Goal: Transaction & Acquisition: Purchase product/service

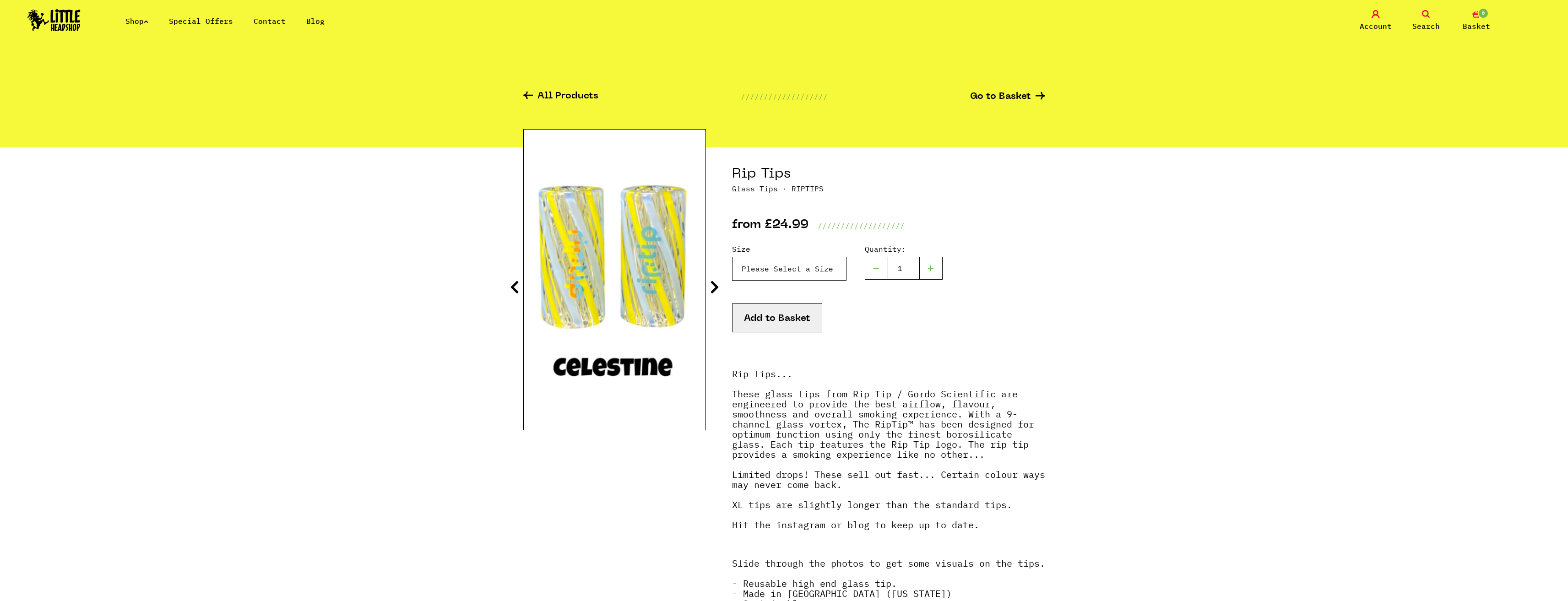
click at [796, 280] on select "Please Select a Size Rip Tips - Size 7 - Clear - £24.99 (Out of Stock) Rip Tips…" at bounding box center [789, 268] width 115 height 24
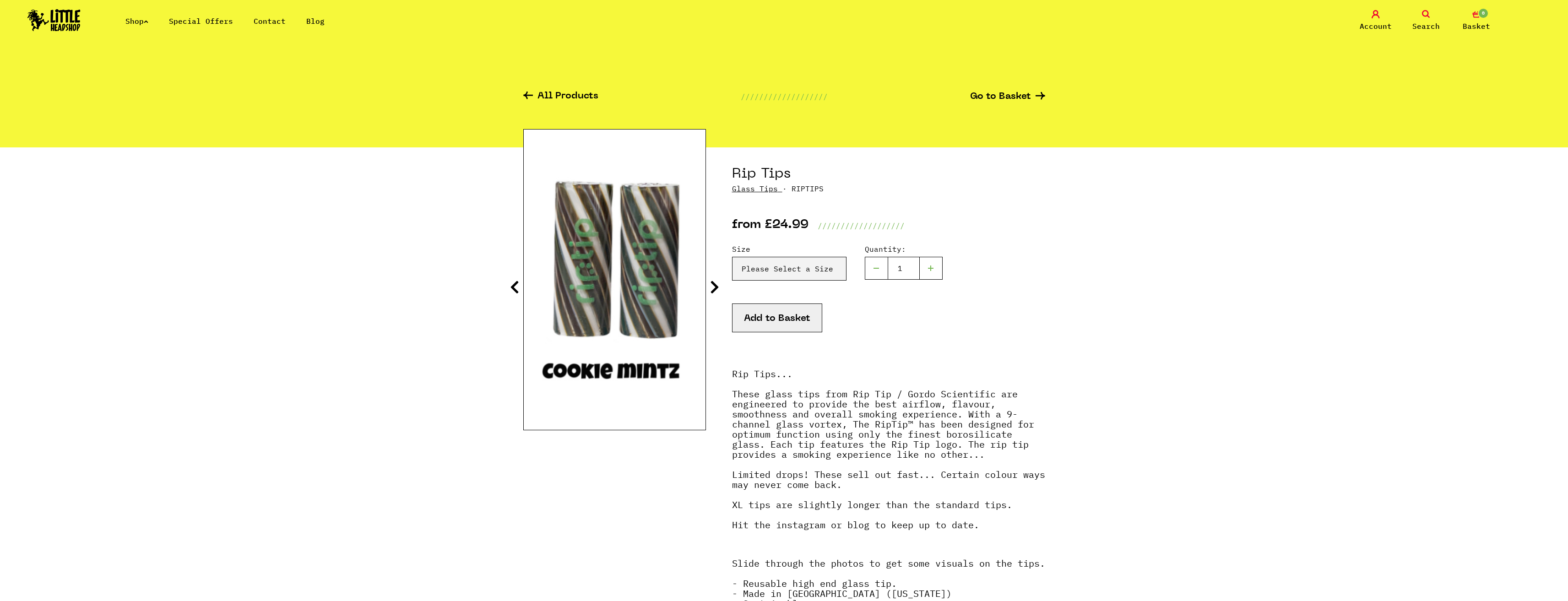
click at [775, 266] on select "Please Select a Size Rip Tips - Size 7 - Clear - £24.99 (Out of Stock) Rip Tips…" at bounding box center [789, 268] width 115 height 24
select select "1935"
click at [732, 257] on select "Please Select a Size Rip Tips - Size 7 - Clear - £24.99 (Out of Stock) Rip Tips…" at bounding box center [789, 268] width 115 height 24
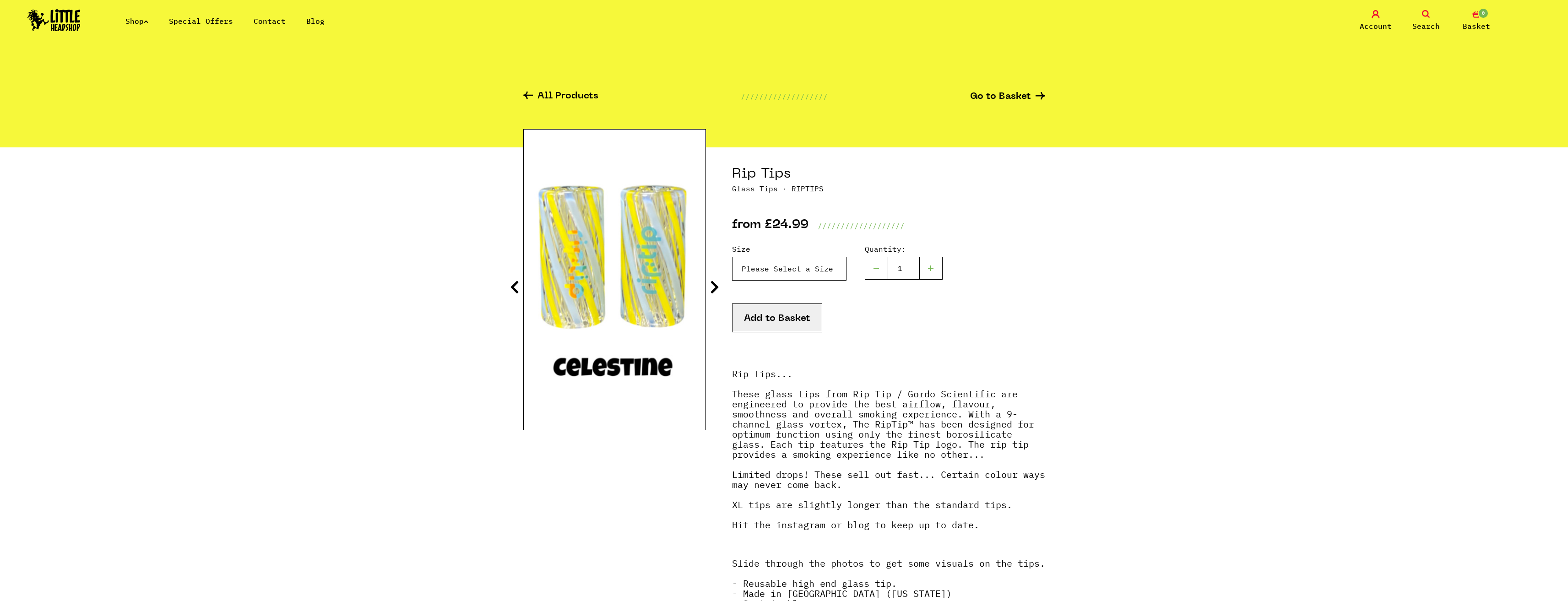
click at [828, 280] on select "Please Select a Size Rip Tips - Size 7 - Clear - £24.99 (Out of Stock) Rip Tips…" at bounding box center [789, 268] width 115 height 24
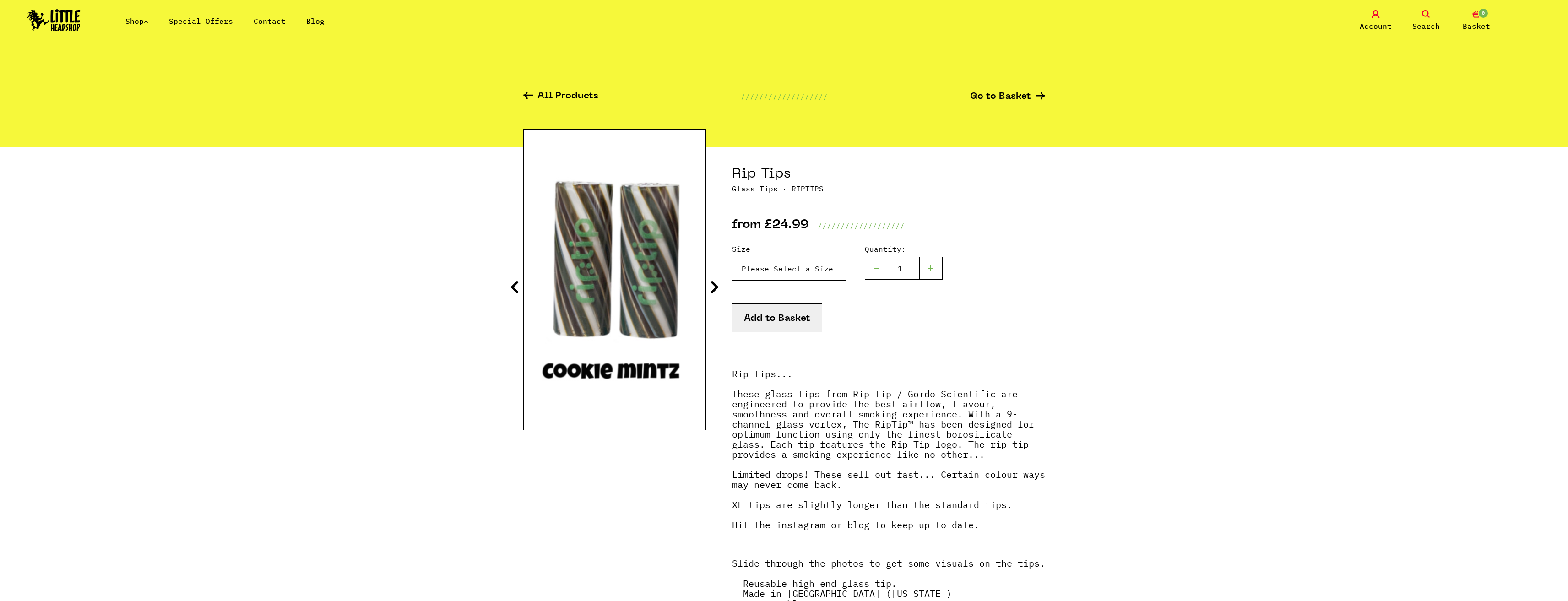
select select "1935"
click at [732, 257] on select "Please Select a Size Rip Tips - Size 7 - Clear - £24.99 (Out of Stock) Rip Tips…" at bounding box center [789, 268] width 115 height 24
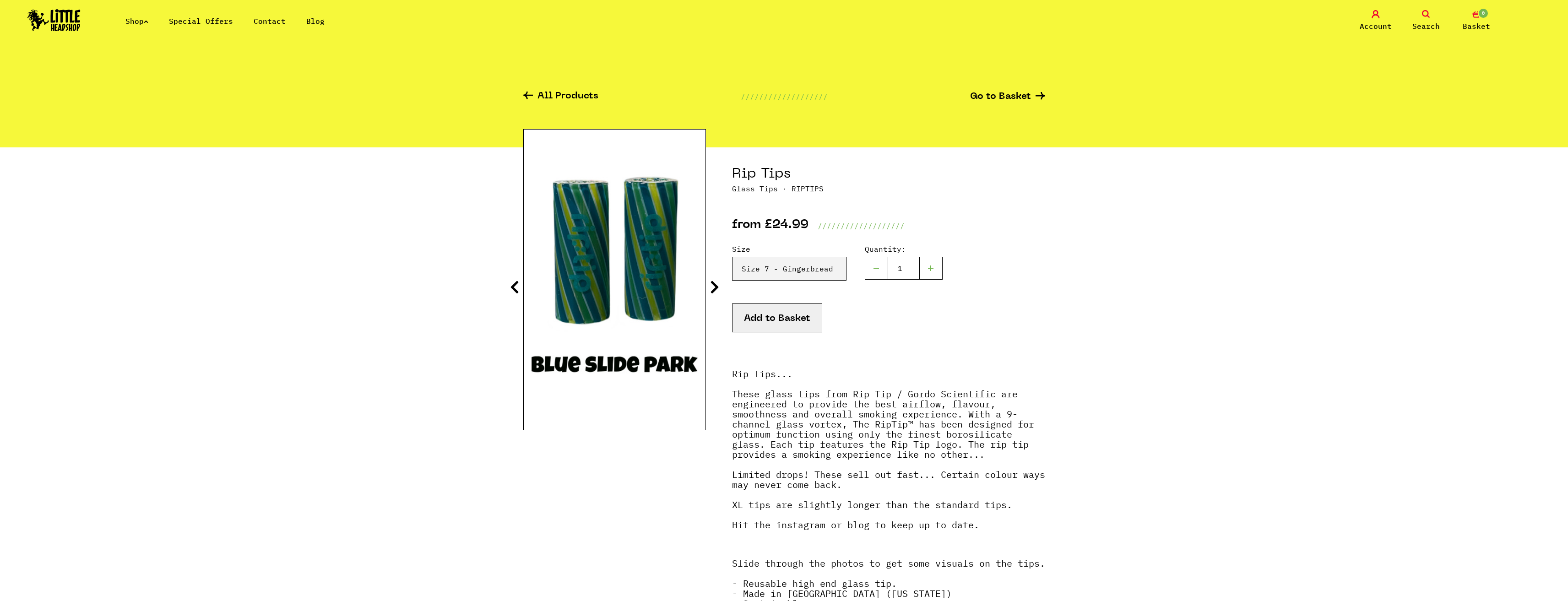
click at [715, 289] on icon at bounding box center [714, 287] width 9 height 14
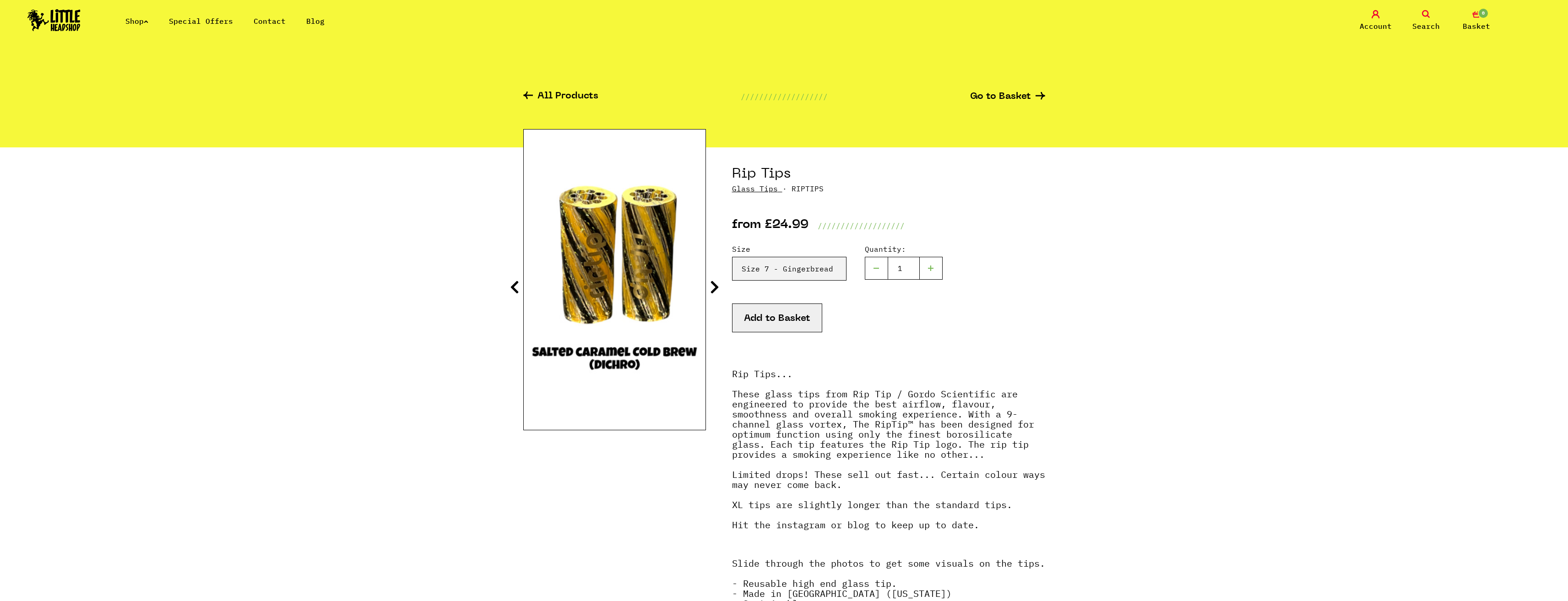
click at [715, 289] on icon at bounding box center [714, 287] width 9 height 14
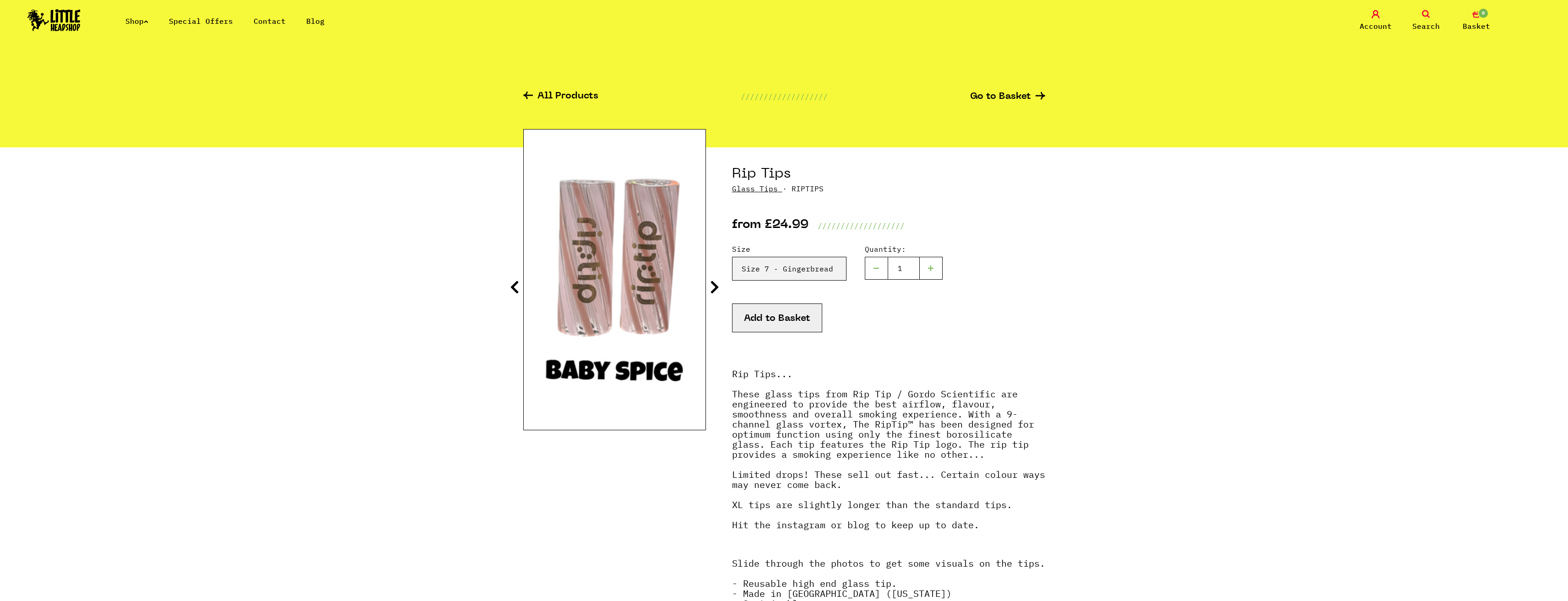
click at [715, 289] on icon at bounding box center [714, 287] width 9 height 14
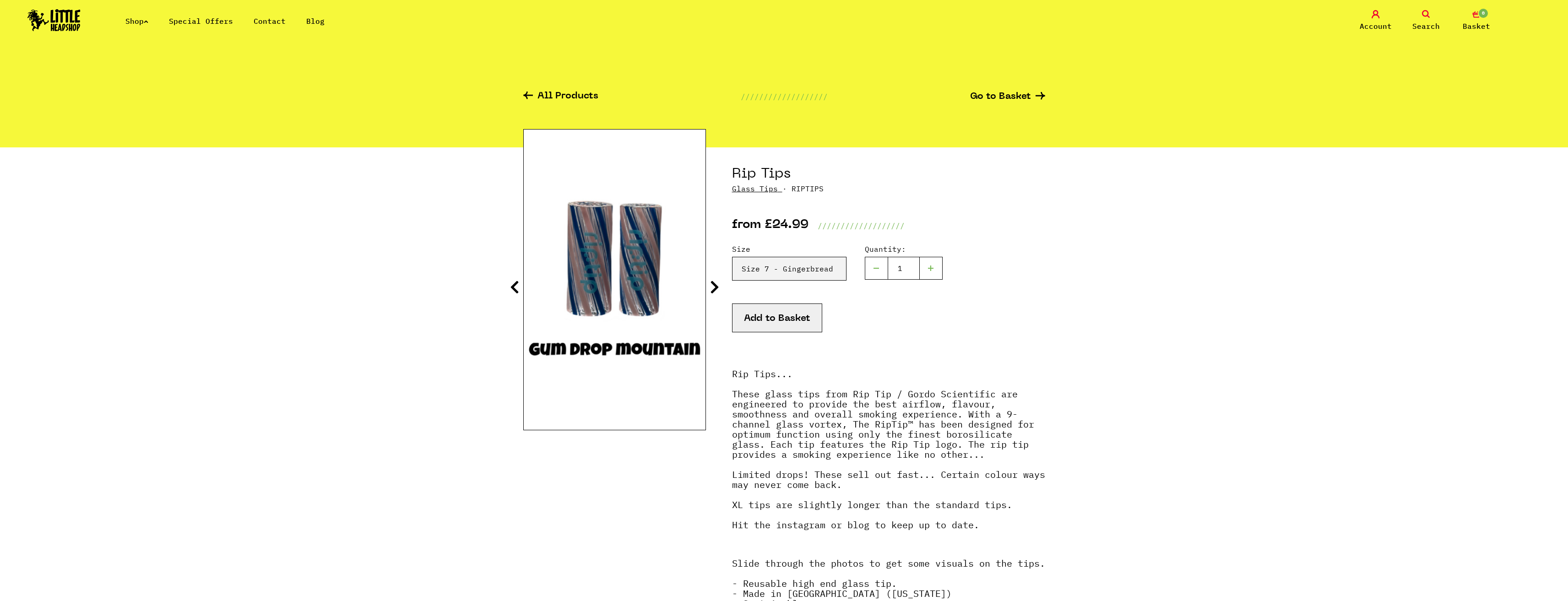
click at [715, 289] on icon at bounding box center [714, 287] width 9 height 14
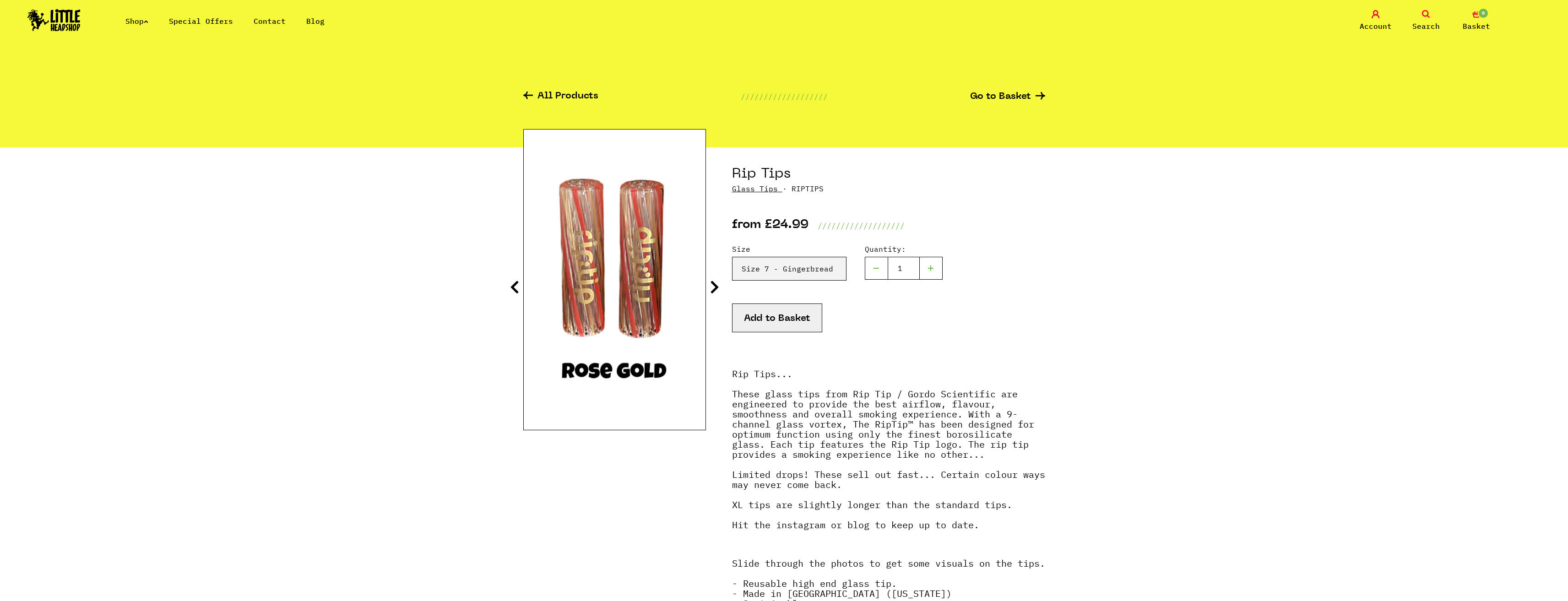
click at [715, 289] on icon at bounding box center [714, 287] width 9 height 14
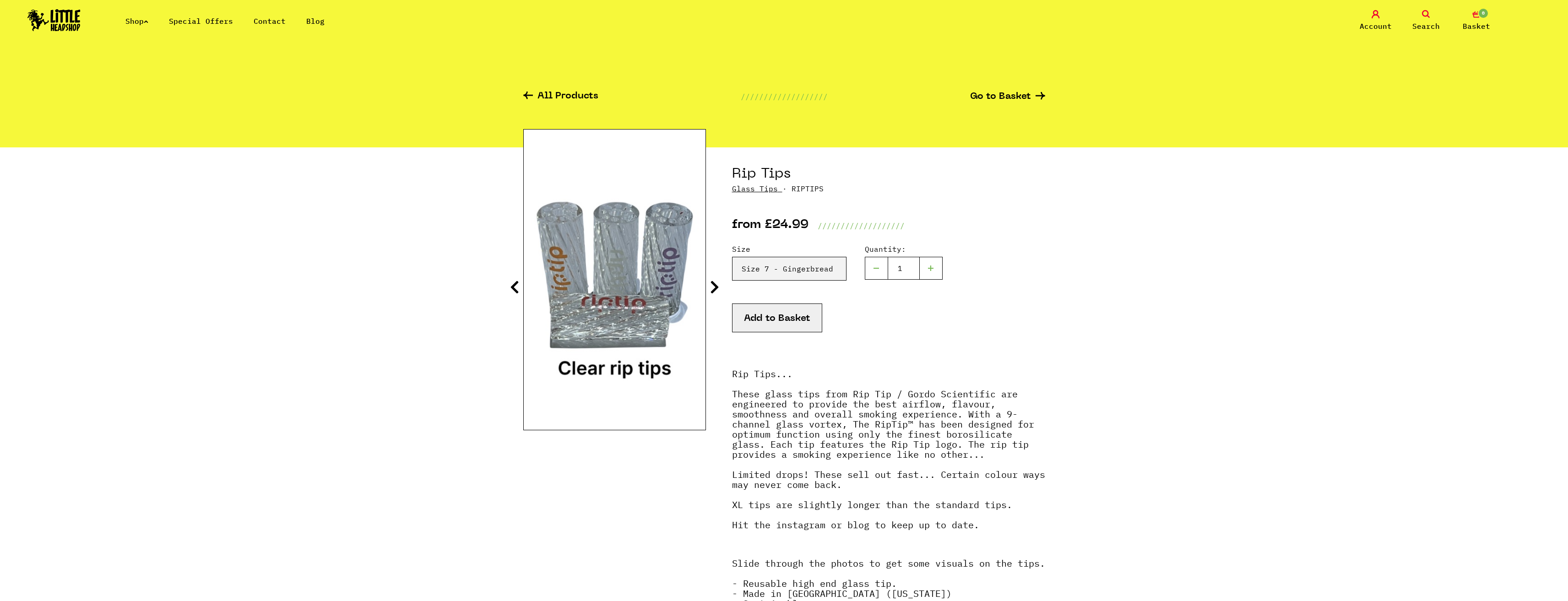
click at [715, 289] on icon at bounding box center [714, 287] width 9 height 14
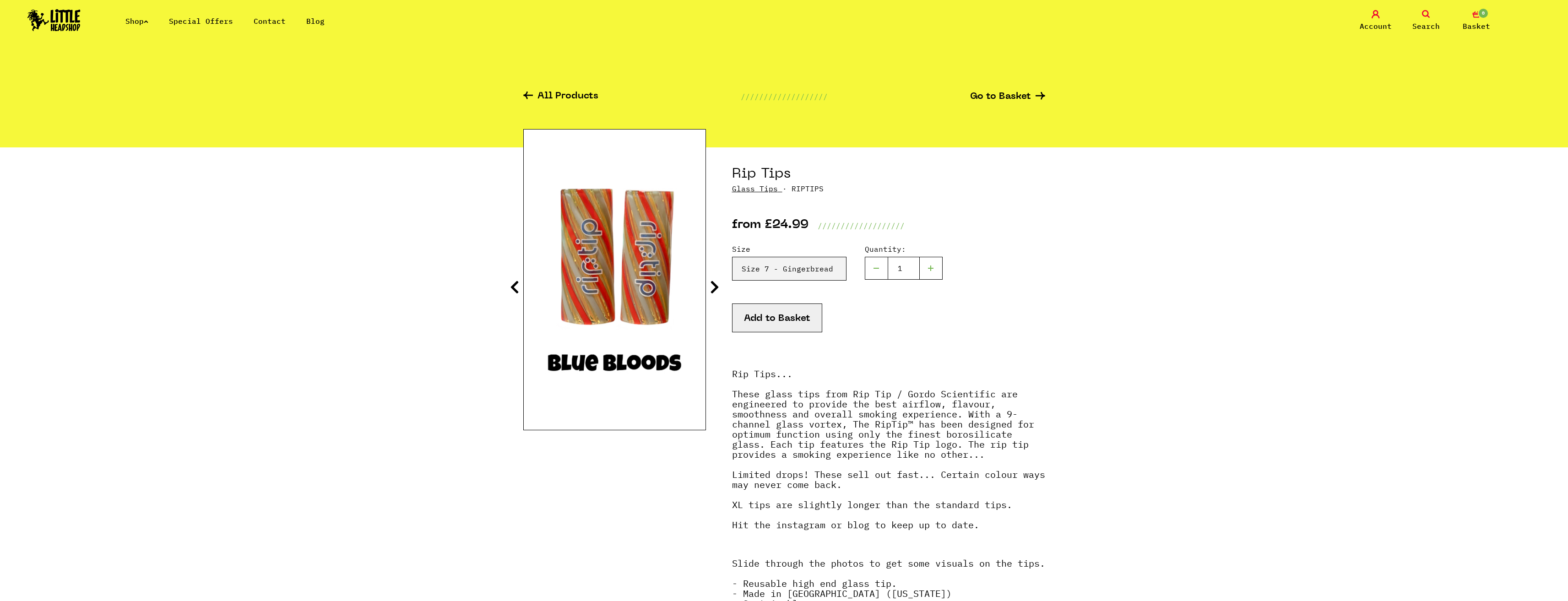
click at [715, 289] on icon at bounding box center [714, 287] width 9 height 14
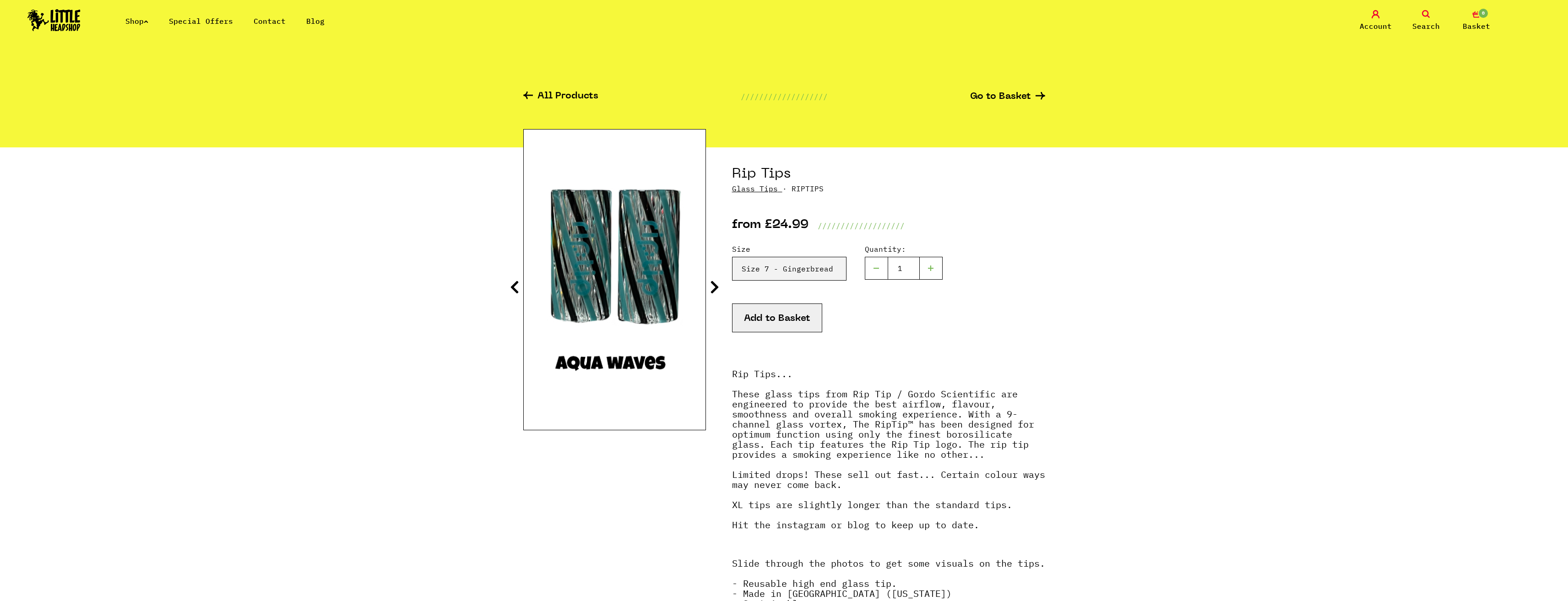
click at [715, 289] on icon at bounding box center [714, 287] width 9 height 14
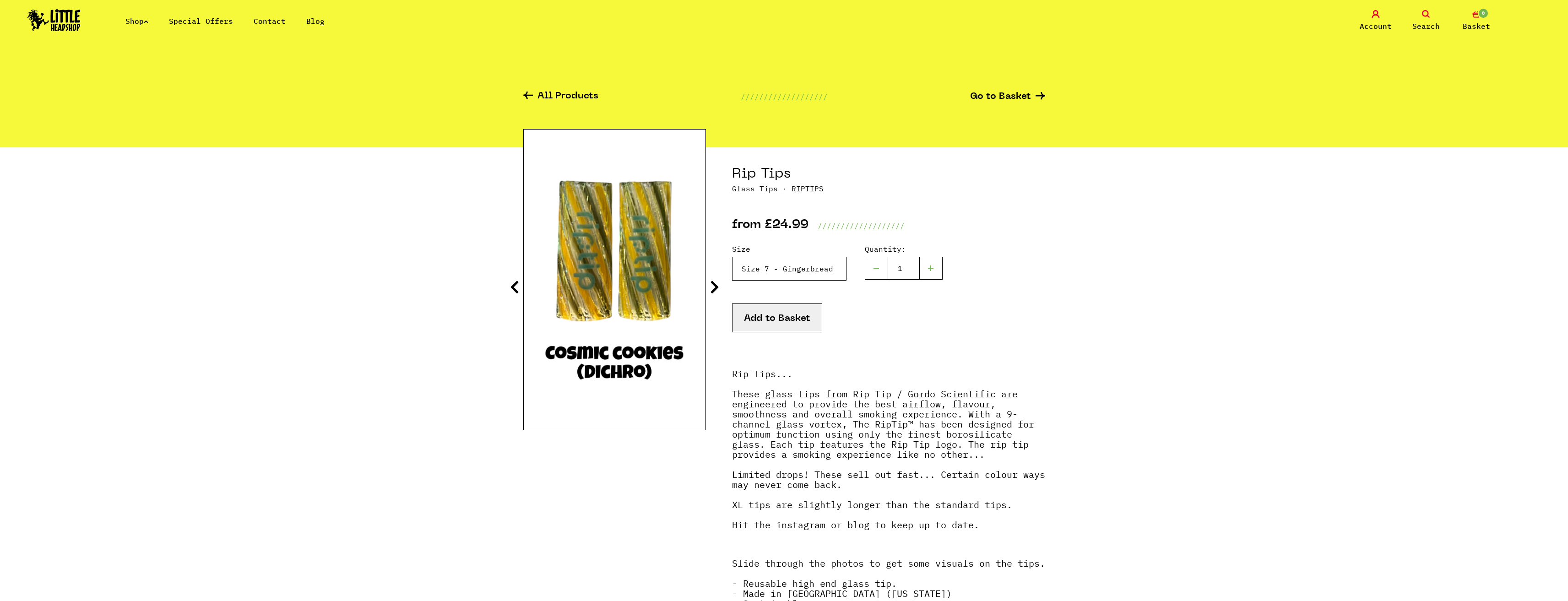
click at [801, 273] on select "Please Select a Size Rip Tips - Size 7 - Clear - £24.99 (Out of Stock) Rip Tips…" at bounding box center [789, 268] width 115 height 24
